Goal: Information Seeking & Learning: Learn about a topic

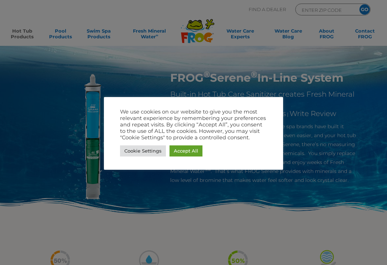
click at [195, 152] on link "Accept All" at bounding box center [186, 151] width 33 height 11
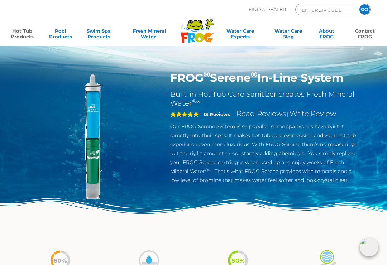
click at [371, 34] on link "Contact FROG" at bounding box center [365, 35] width 30 height 14
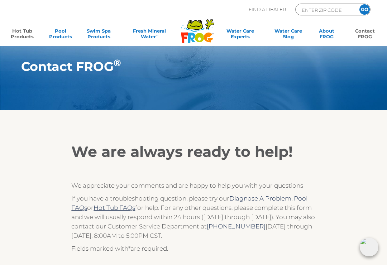
click at [30, 38] on link "Hot Tub Products" at bounding box center [22, 35] width 30 height 14
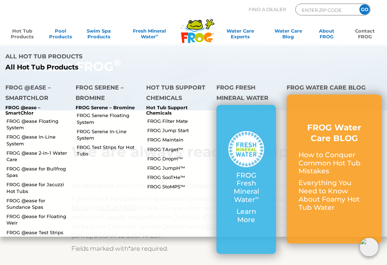
click at [119, 112] on link "FROG Serene Floating System" at bounding box center [109, 118] width 64 height 13
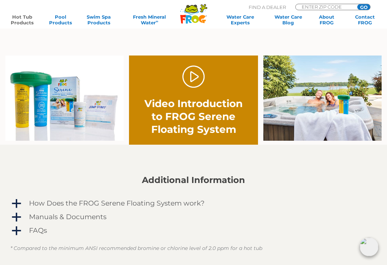
scroll to position [396, 0]
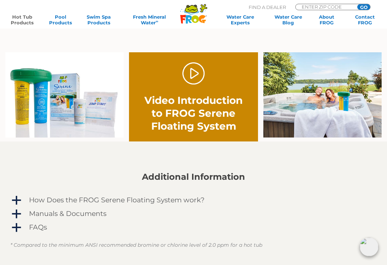
click at [194, 76] on link "." at bounding box center [194, 74] width 23 height 23
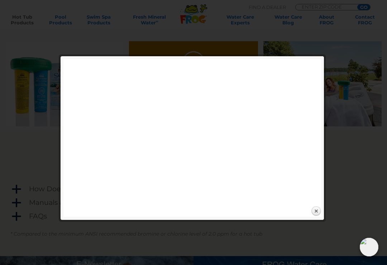
scroll to position [407, 0]
